Goal: Task Accomplishment & Management: Use online tool/utility

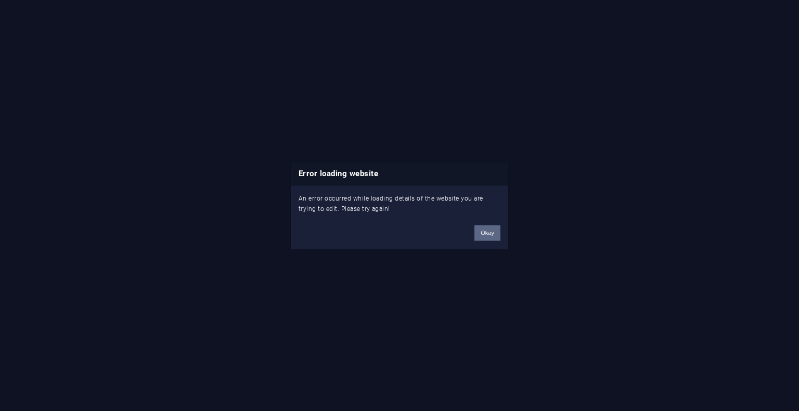
click at [491, 236] on button "Okay" at bounding box center [487, 233] width 26 height 16
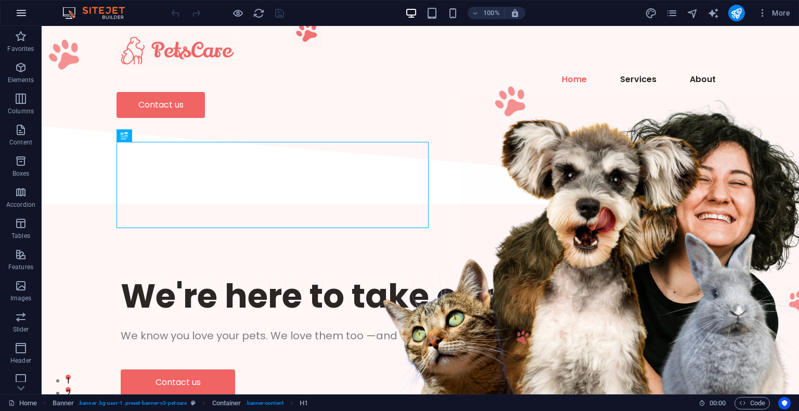
click at [21, 14] on icon "button" at bounding box center [21, 13] width 12 height 12
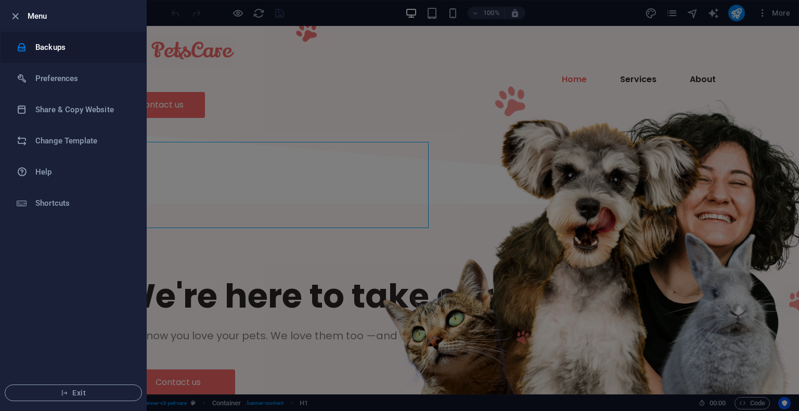
click at [77, 47] on h6 "Backups" at bounding box center [83, 47] width 96 height 12
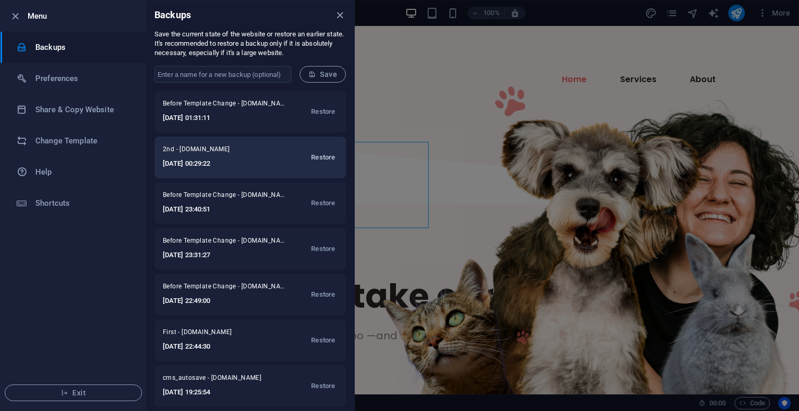
click at [311, 156] on span "Restore" at bounding box center [323, 157] width 24 height 12
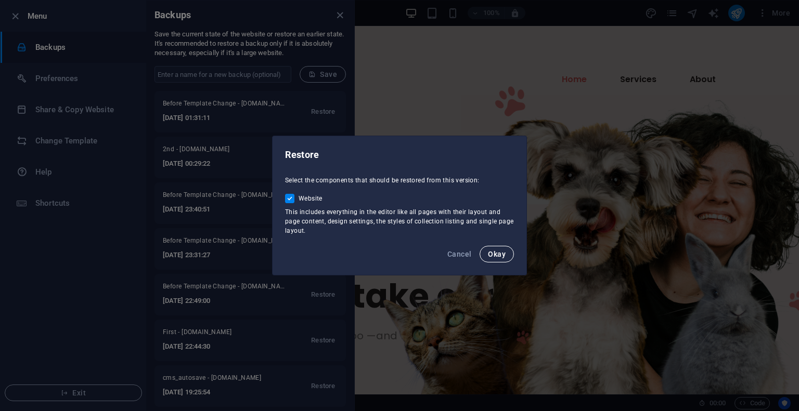
click at [495, 253] on span "Okay" at bounding box center [497, 254] width 18 height 8
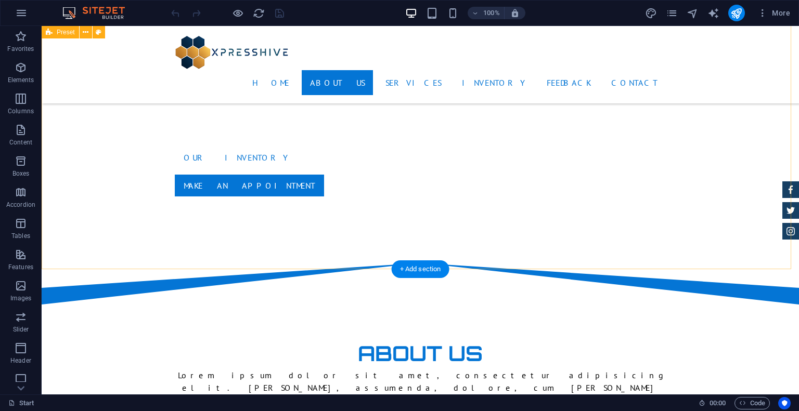
scroll to position [624, 0]
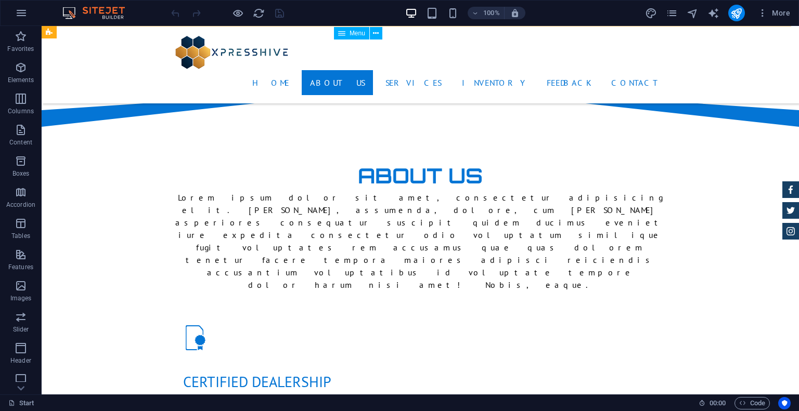
click at [470, 70] on nav "Home About us Services Inventory Feedback Contact" at bounding box center [420, 82] width 491 height 25
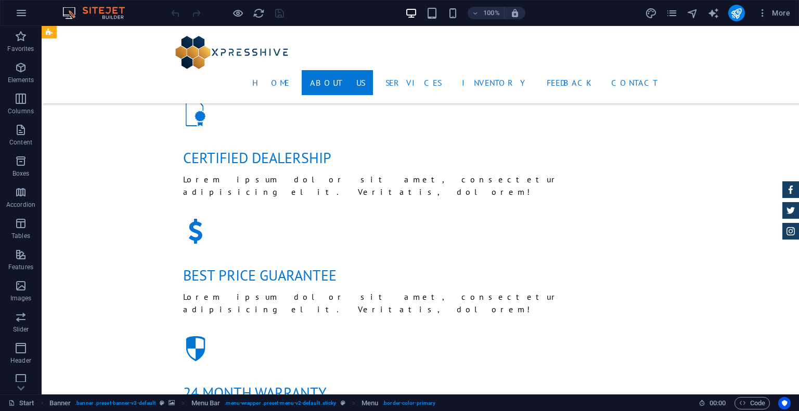
scroll to position [936, 0]
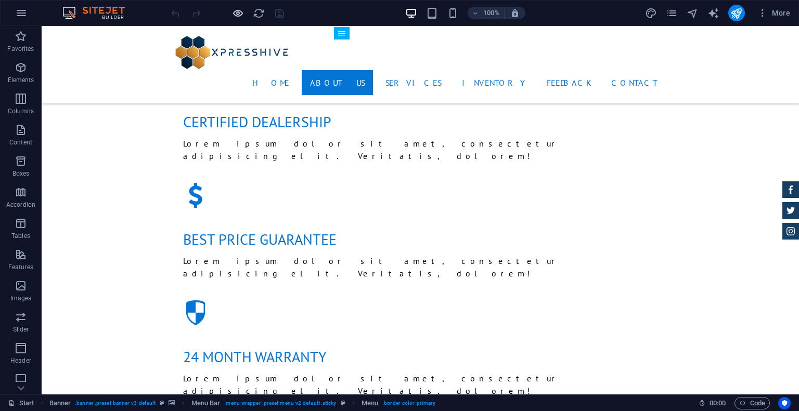
click at [237, 16] on icon "button" at bounding box center [238, 13] width 12 height 12
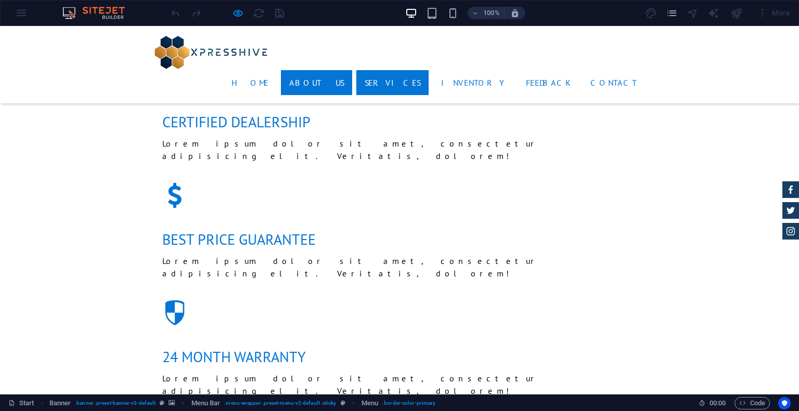
click at [429, 70] on link "Services" at bounding box center [392, 82] width 72 height 25
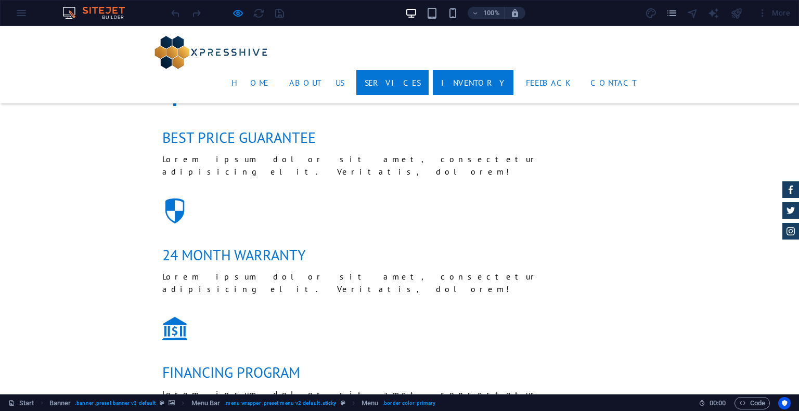
click at [505, 70] on link "Inventory" at bounding box center [473, 82] width 81 height 25
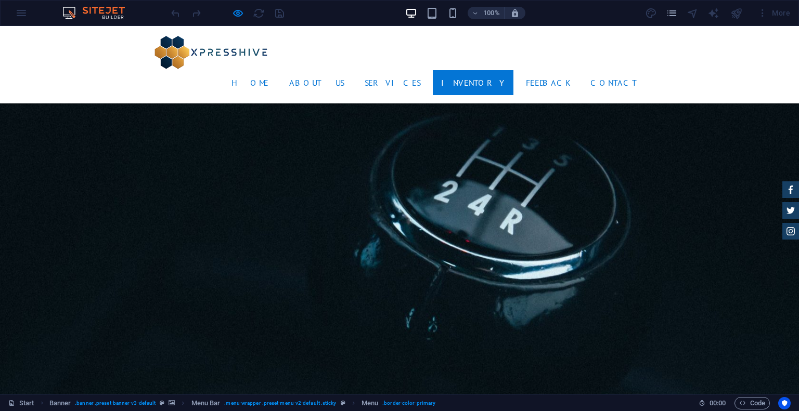
scroll to position [1504, 0]
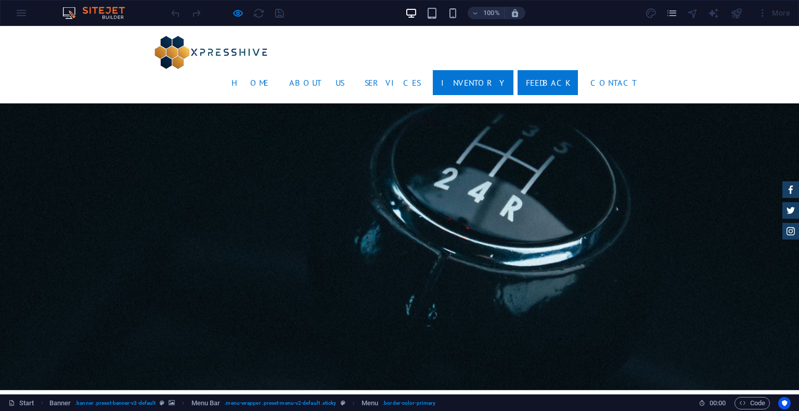
click at [562, 70] on link "Feedback" at bounding box center [547, 82] width 60 height 25
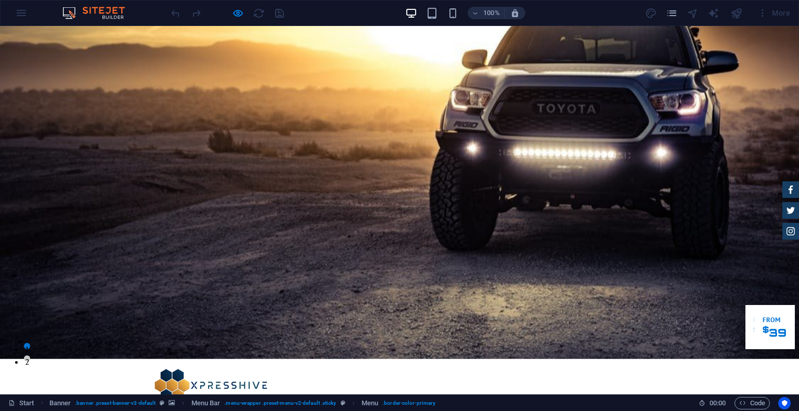
scroll to position [0, 0]
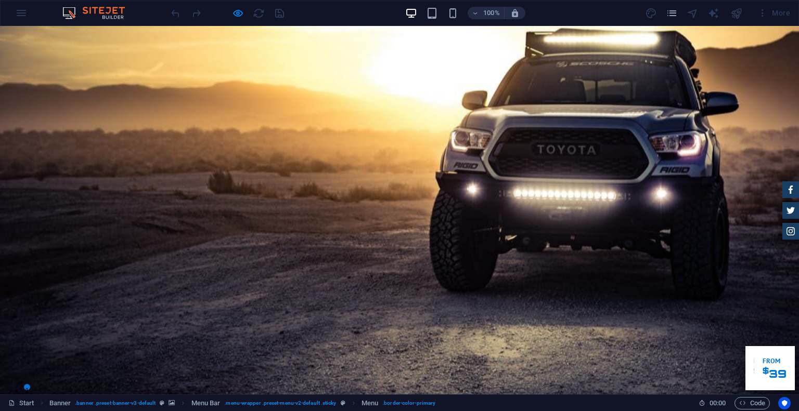
click at [23, 15] on div "100% More" at bounding box center [400, 13] width 798 height 25
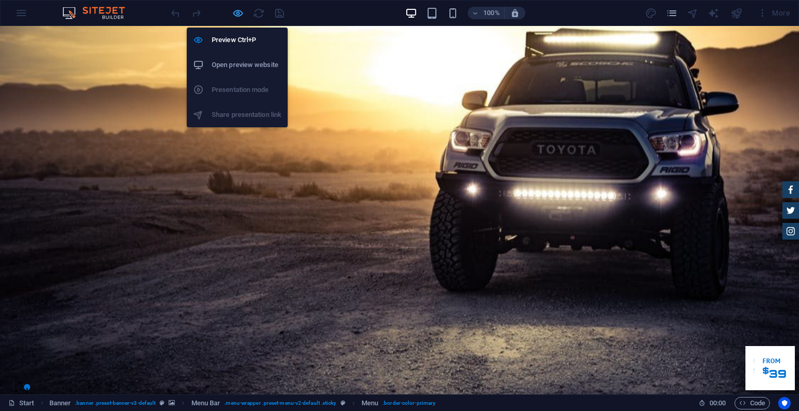
click at [237, 16] on icon "button" at bounding box center [238, 13] width 12 height 12
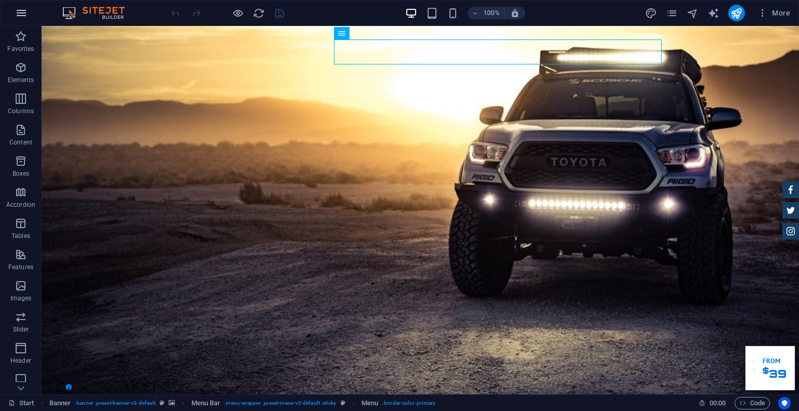
click at [12, 11] on button "button" at bounding box center [21, 13] width 25 height 25
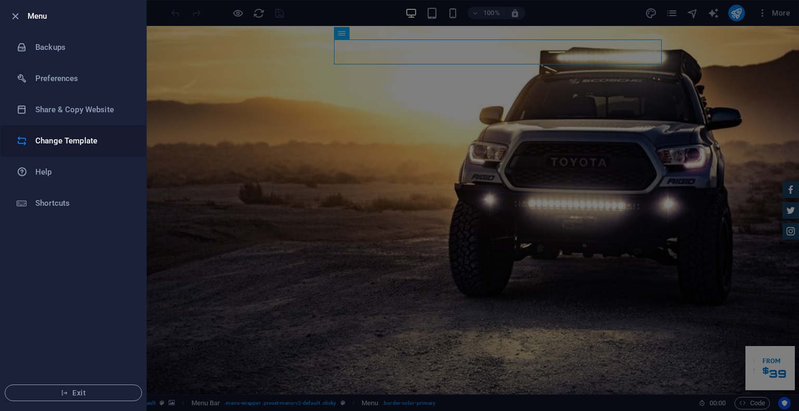
click at [81, 144] on h6 "Change Template" at bounding box center [83, 141] width 96 height 12
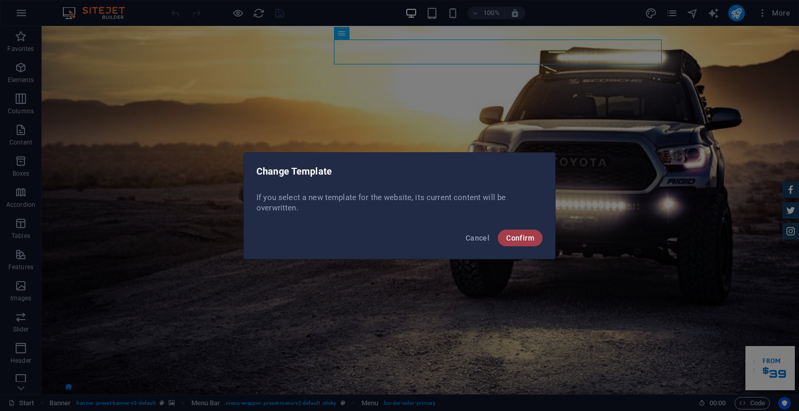
click at [506, 238] on button "Confirm" at bounding box center [520, 238] width 45 height 17
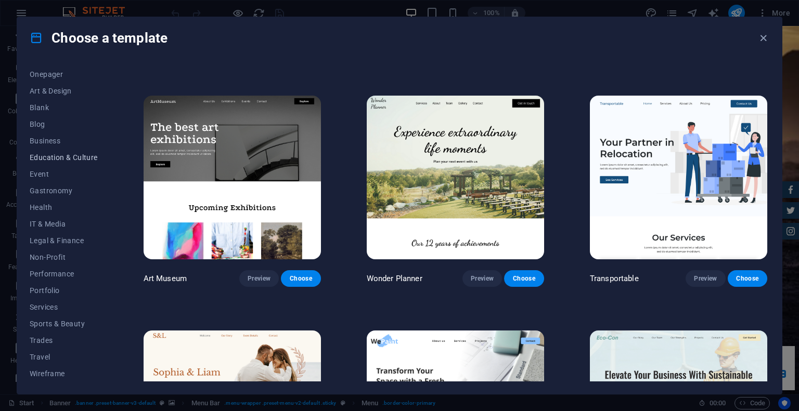
scroll to position [49, 0]
click at [51, 125] on span "Onepager" at bounding box center [64, 126] width 68 height 8
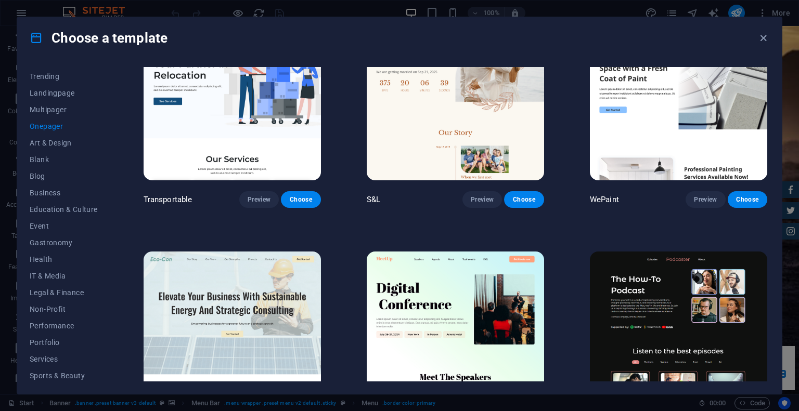
scroll to position [0, 0]
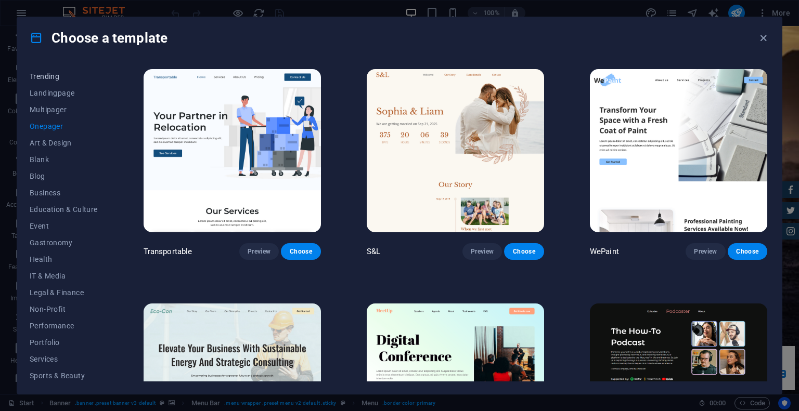
click at [59, 76] on span "Trending" at bounding box center [64, 76] width 68 height 8
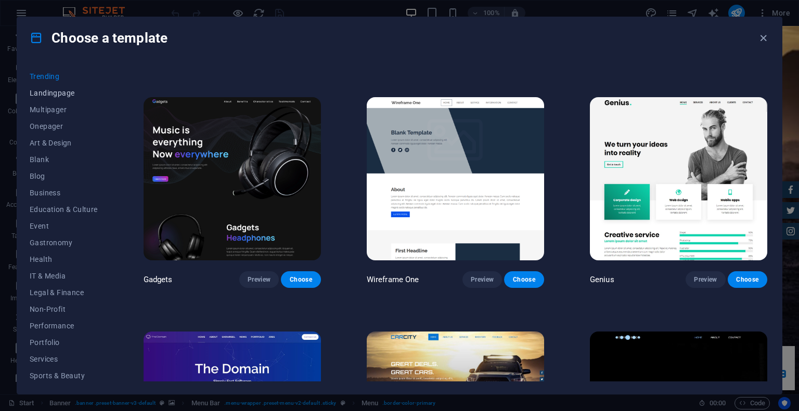
click at [56, 92] on span "Landingpage" at bounding box center [64, 93] width 68 height 8
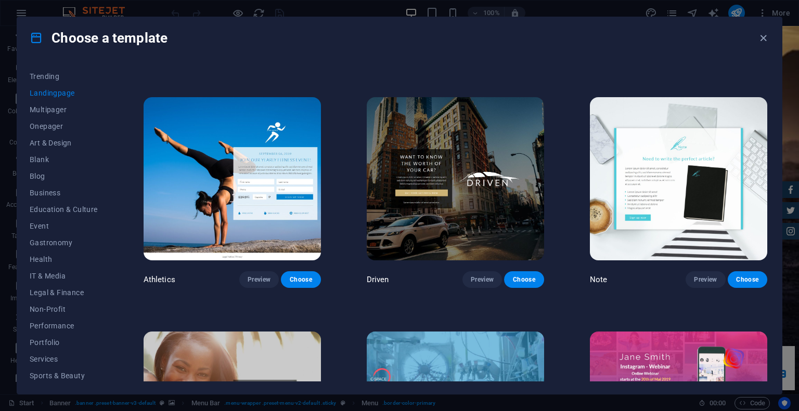
scroll to position [1611, 0]
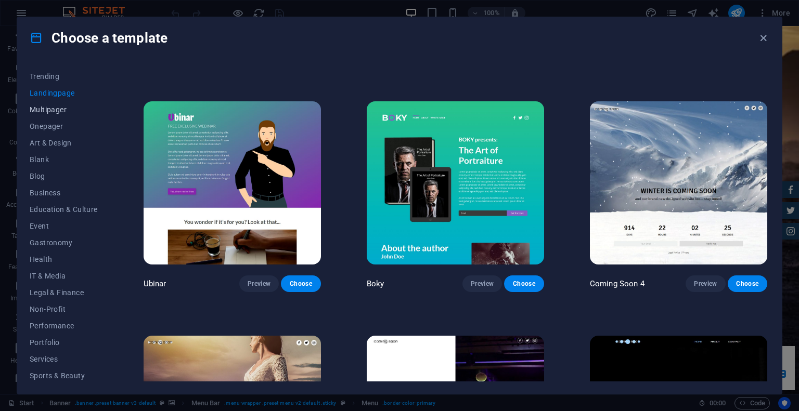
click at [61, 111] on span "Multipager" at bounding box center [64, 110] width 68 height 8
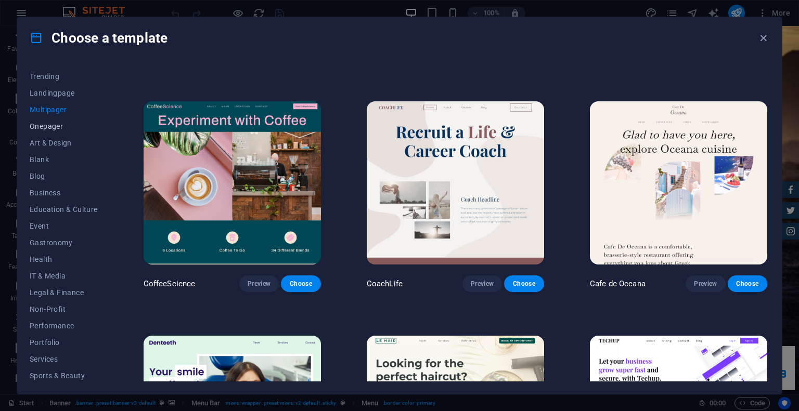
click at [57, 124] on span "Onepager" at bounding box center [64, 126] width 68 height 8
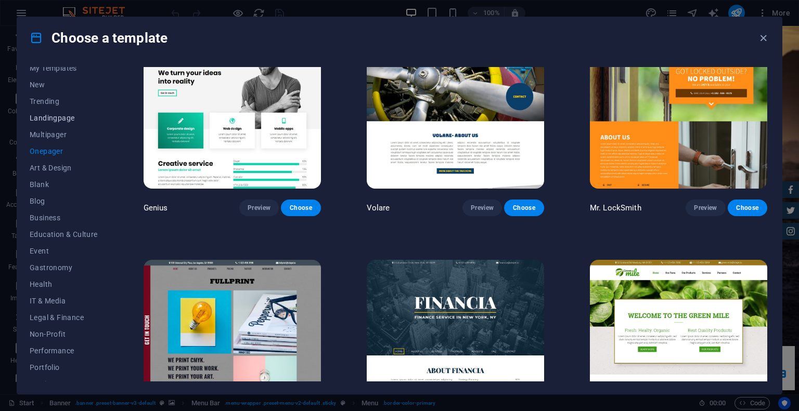
scroll to position [0, 0]
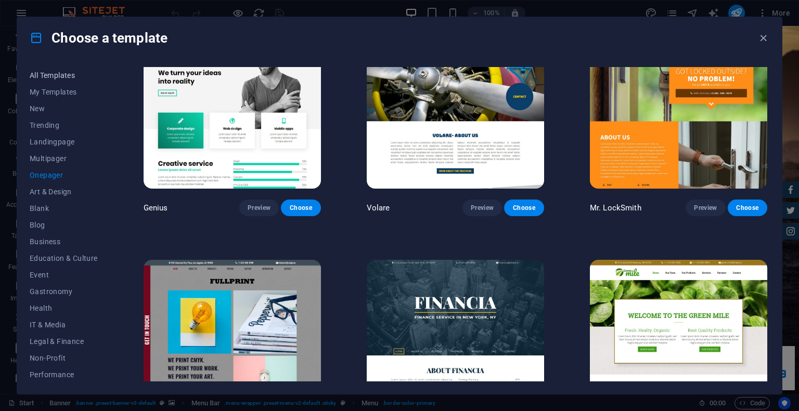
click at [52, 74] on span "All Templates" at bounding box center [64, 75] width 68 height 8
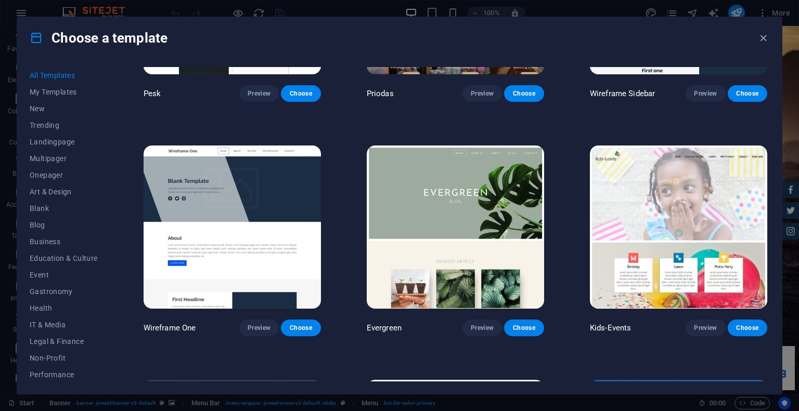
scroll to position [3921, 0]
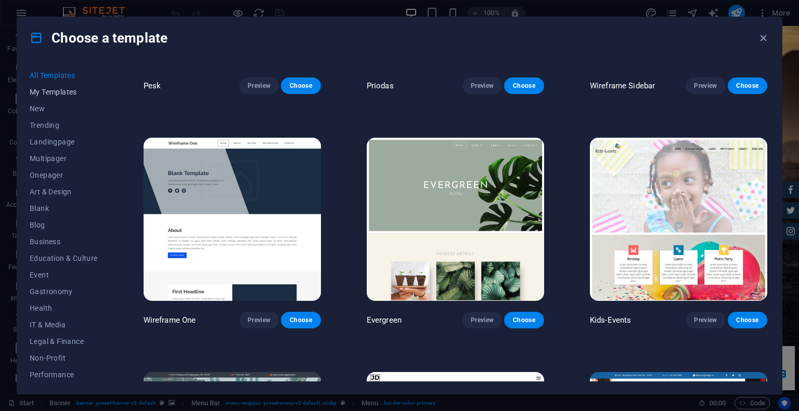
click at [71, 97] on button "My Templates" at bounding box center [64, 92] width 68 height 17
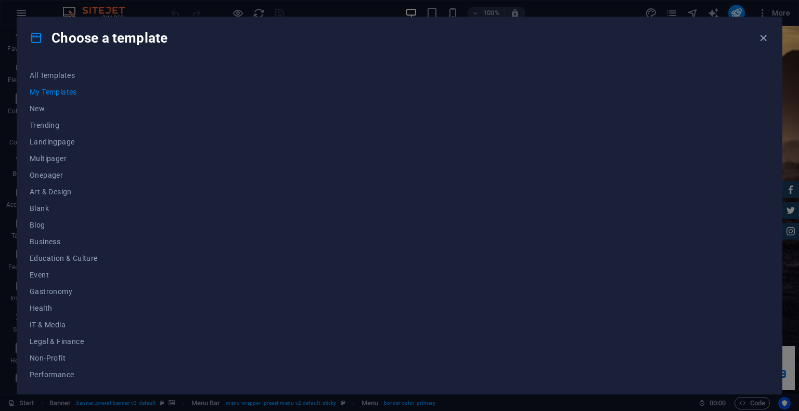
scroll to position [0, 0]
click at [58, 77] on span "All Templates" at bounding box center [64, 75] width 68 height 8
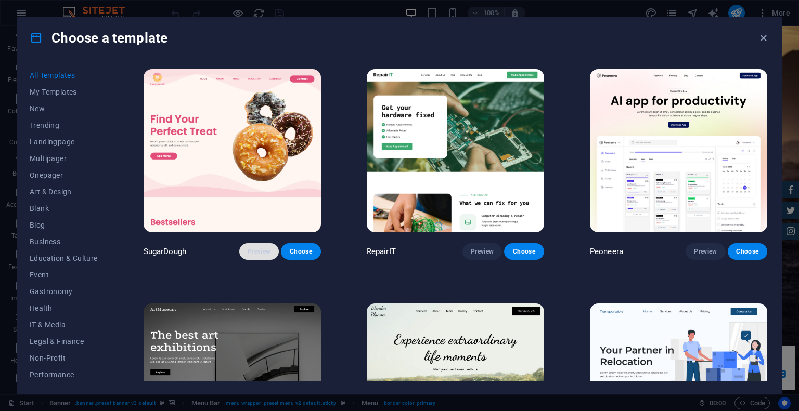
click at [260, 253] on span "Preview" at bounding box center [259, 252] width 23 height 8
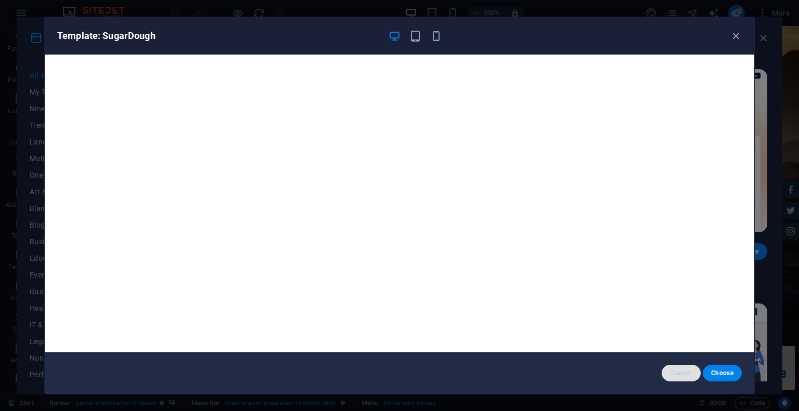
click at [674, 376] on span "Cancel" at bounding box center [681, 373] width 22 height 8
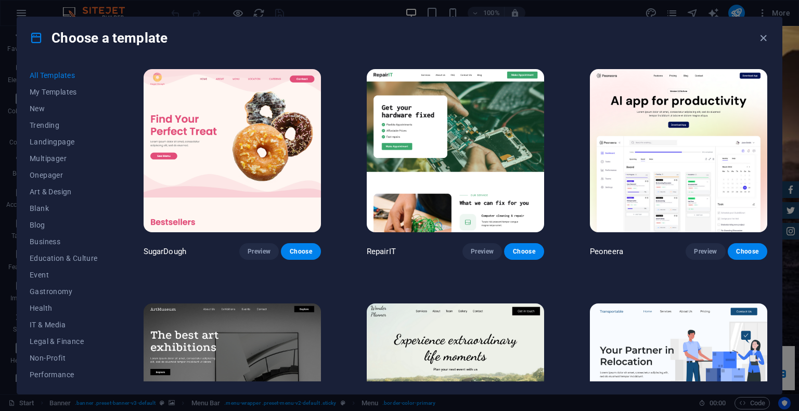
click at [703, 139] on img at bounding box center [678, 150] width 177 height 163
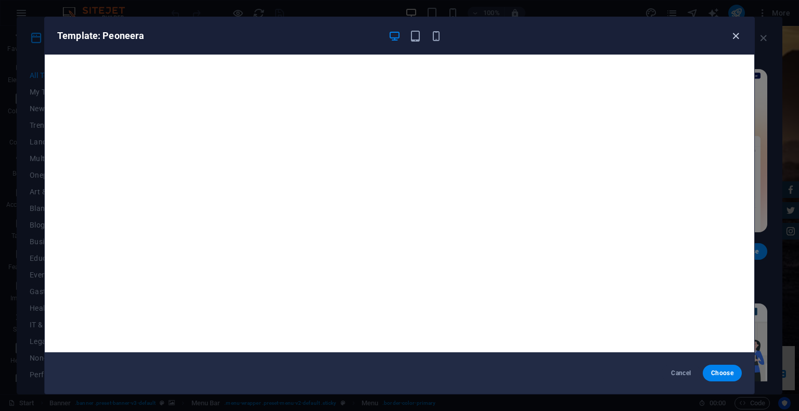
click at [736, 32] on icon "button" at bounding box center [736, 36] width 12 height 12
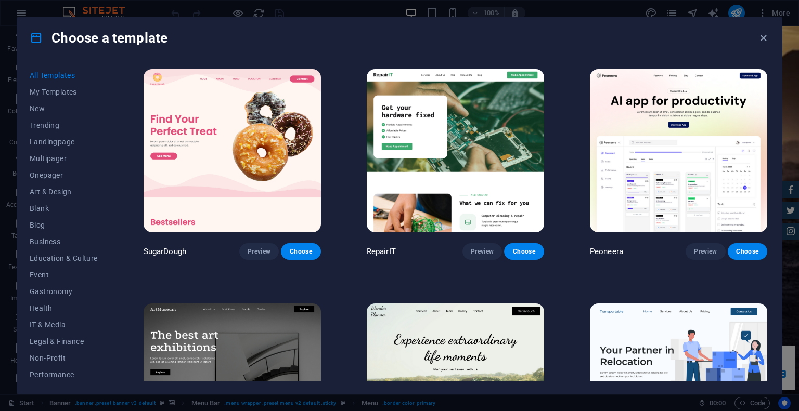
scroll to position [208, 0]
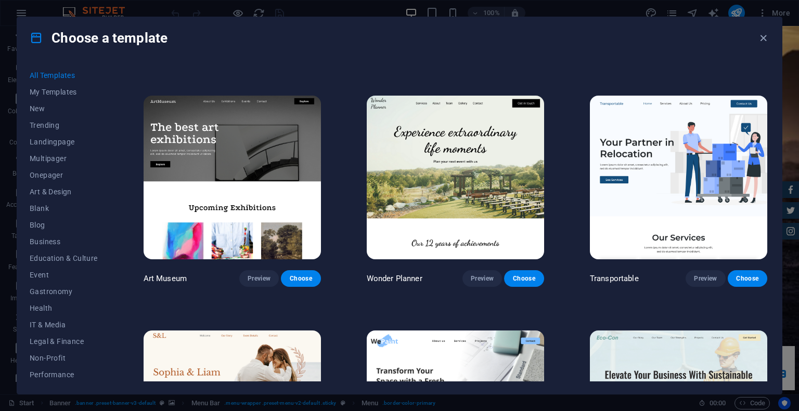
click at [277, 189] on img at bounding box center [232, 177] width 177 height 163
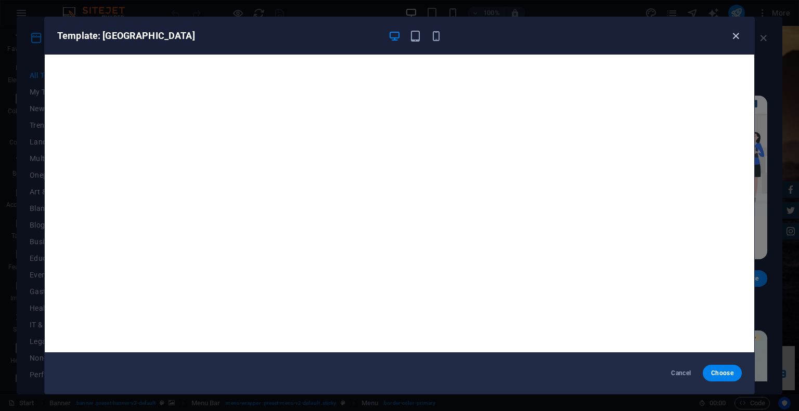
click at [737, 38] on icon "button" at bounding box center [736, 36] width 12 height 12
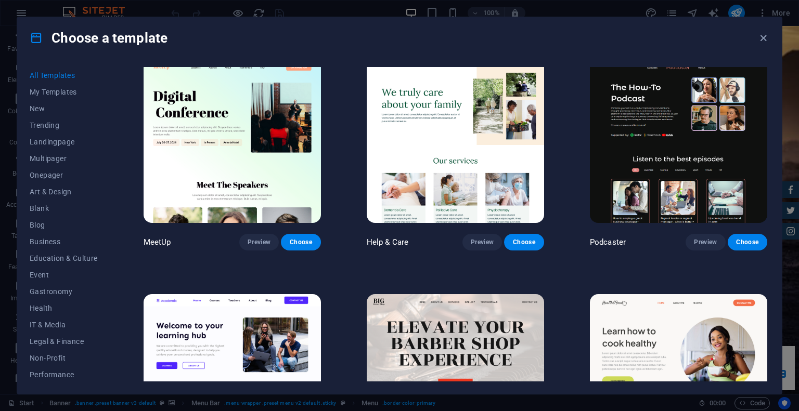
scroll to position [728, 0]
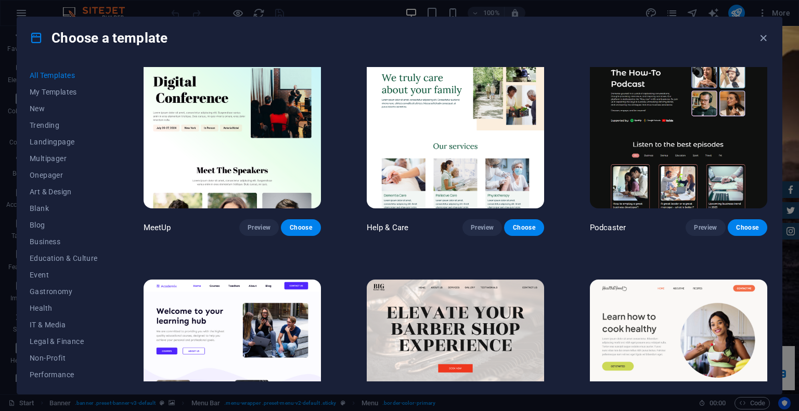
click at [676, 146] on img at bounding box center [678, 126] width 177 height 163
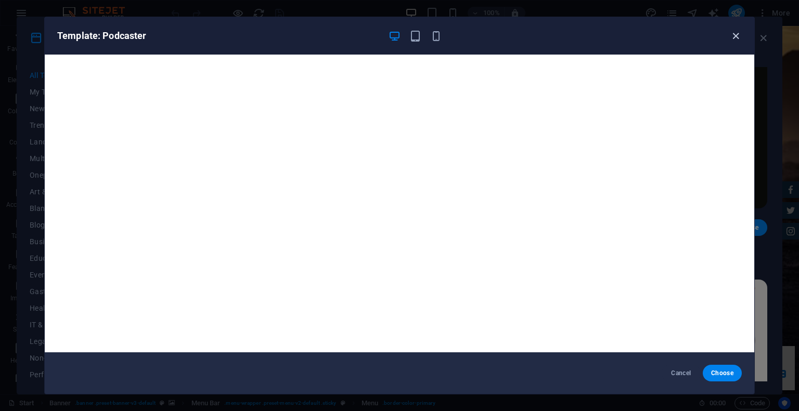
click at [737, 35] on icon "button" at bounding box center [736, 36] width 12 height 12
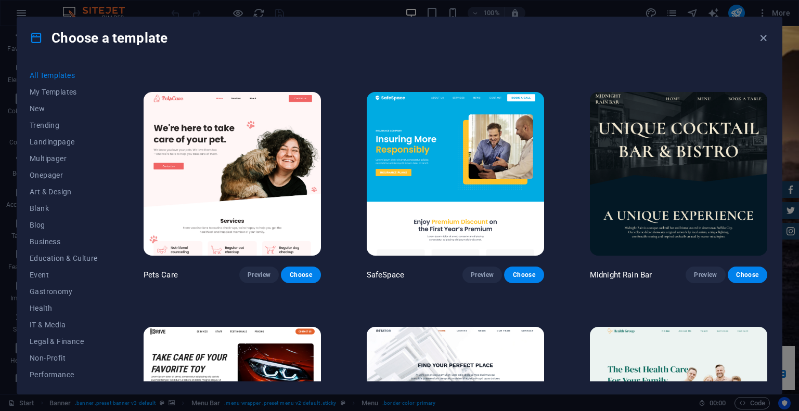
scroll to position [1872, 0]
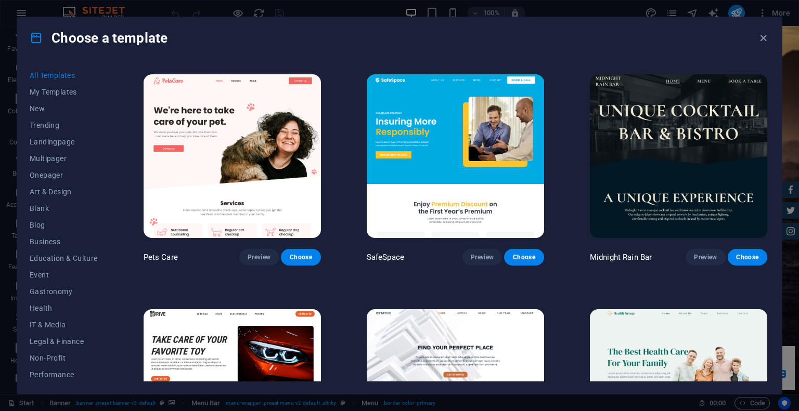
click at [245, 114] on img at bounding box center [232, 155] width 177 height 163
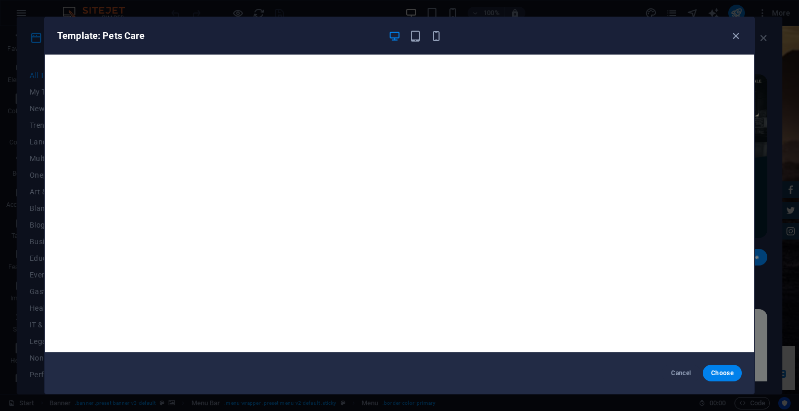
scroll to position [3, 0]
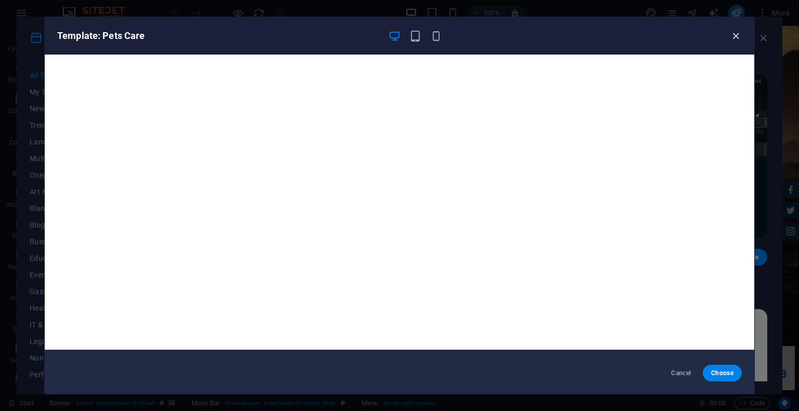
click at [735, 39] on icon "button" at bounding box center [736, 36] width 12 height 12
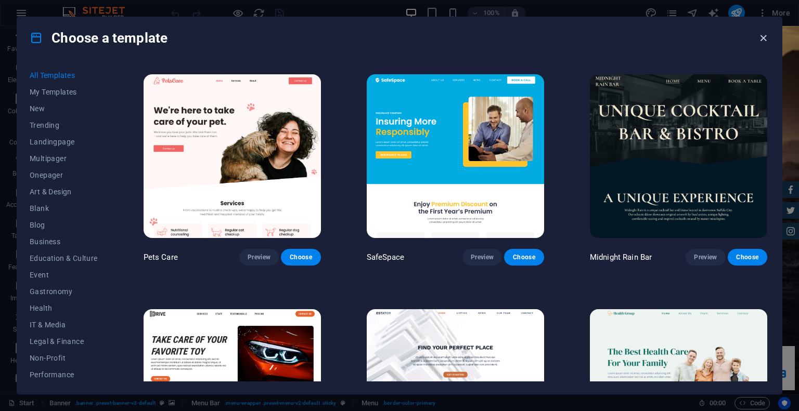
click at [765, 35] on icon "button" at bounding box center [763, 38] width 12 height 12
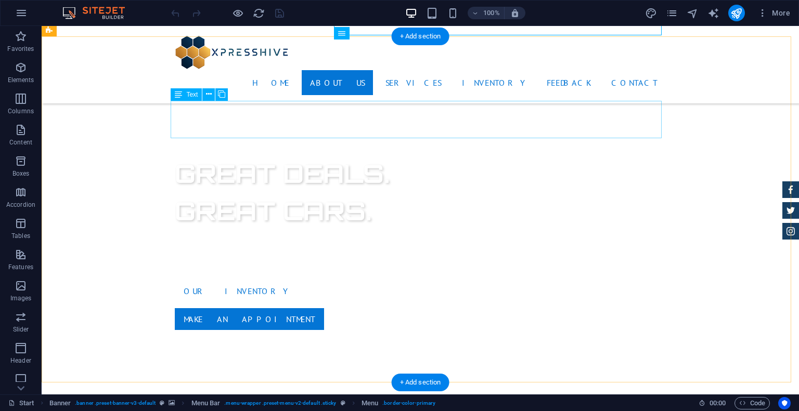
scroll to position [468, 0]
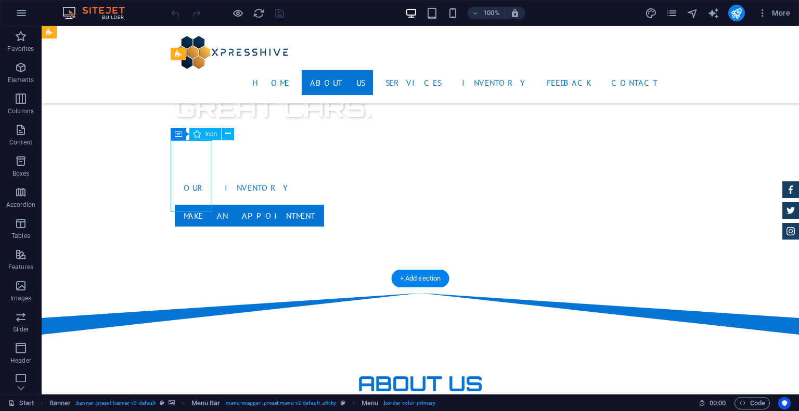
select select "xMidYMid"
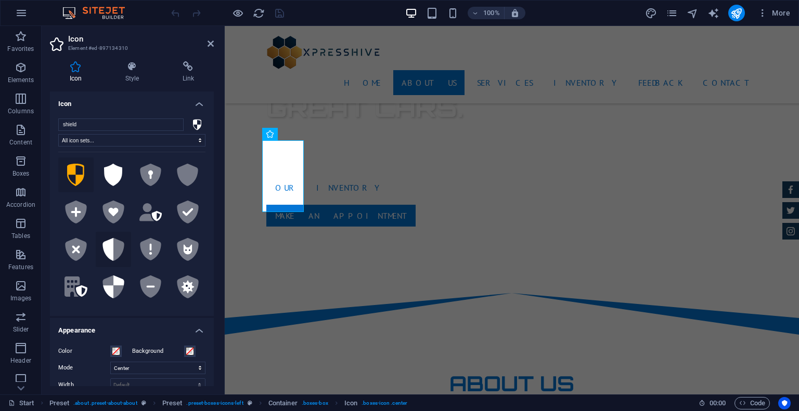
click at [123, 244] on button ".fa-secondary{opacity:.4}" at bounding box center [113, 249] width 35 height 35
click at [144, 245] on icon at bounding box center [150, 249] width 21 height 23
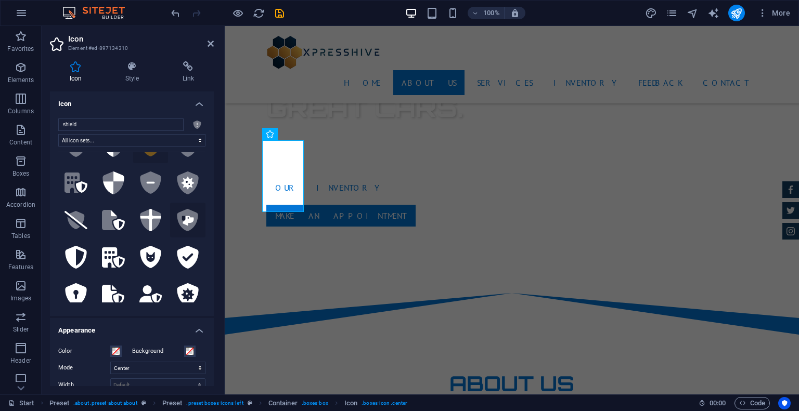
click at [179, 214] on icon ".fa-secondary{opacity:.4}" at bounding box center [187, 220] width 23 height 23
click at [147, 216] on icon at bounding box center [150, 220] width 21 height 23
click at [144, 252] on icon at bounding box center [150, 257] width 23 height 23
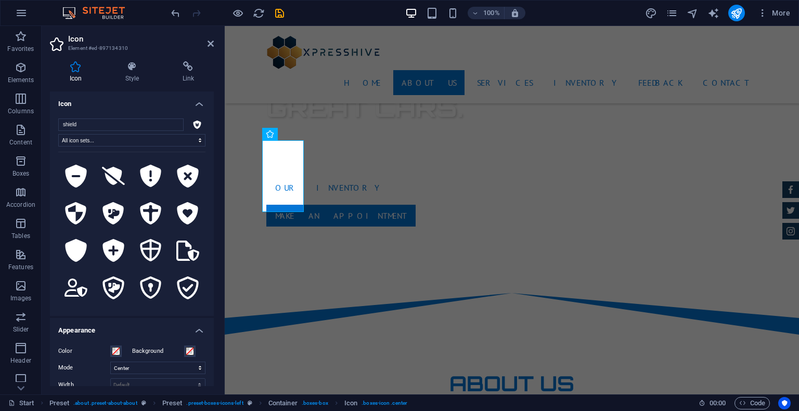
click at [146, 251] on icon at bounding box center [150, 250] width 23 height 23
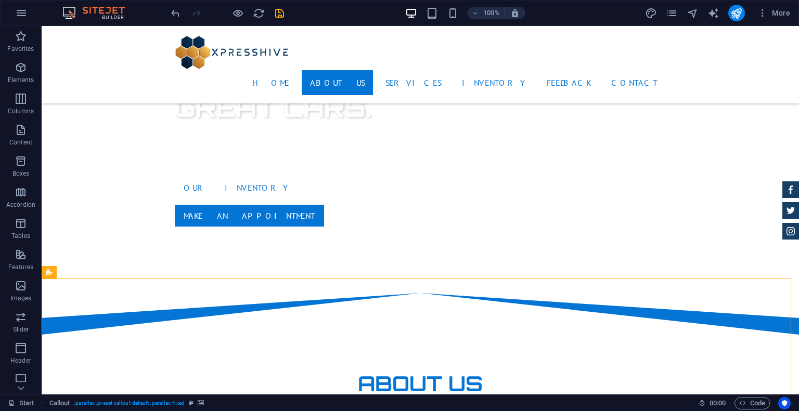
scroll to position [676, 0]
